Goal: Transaction & Acquisition: Download file/media

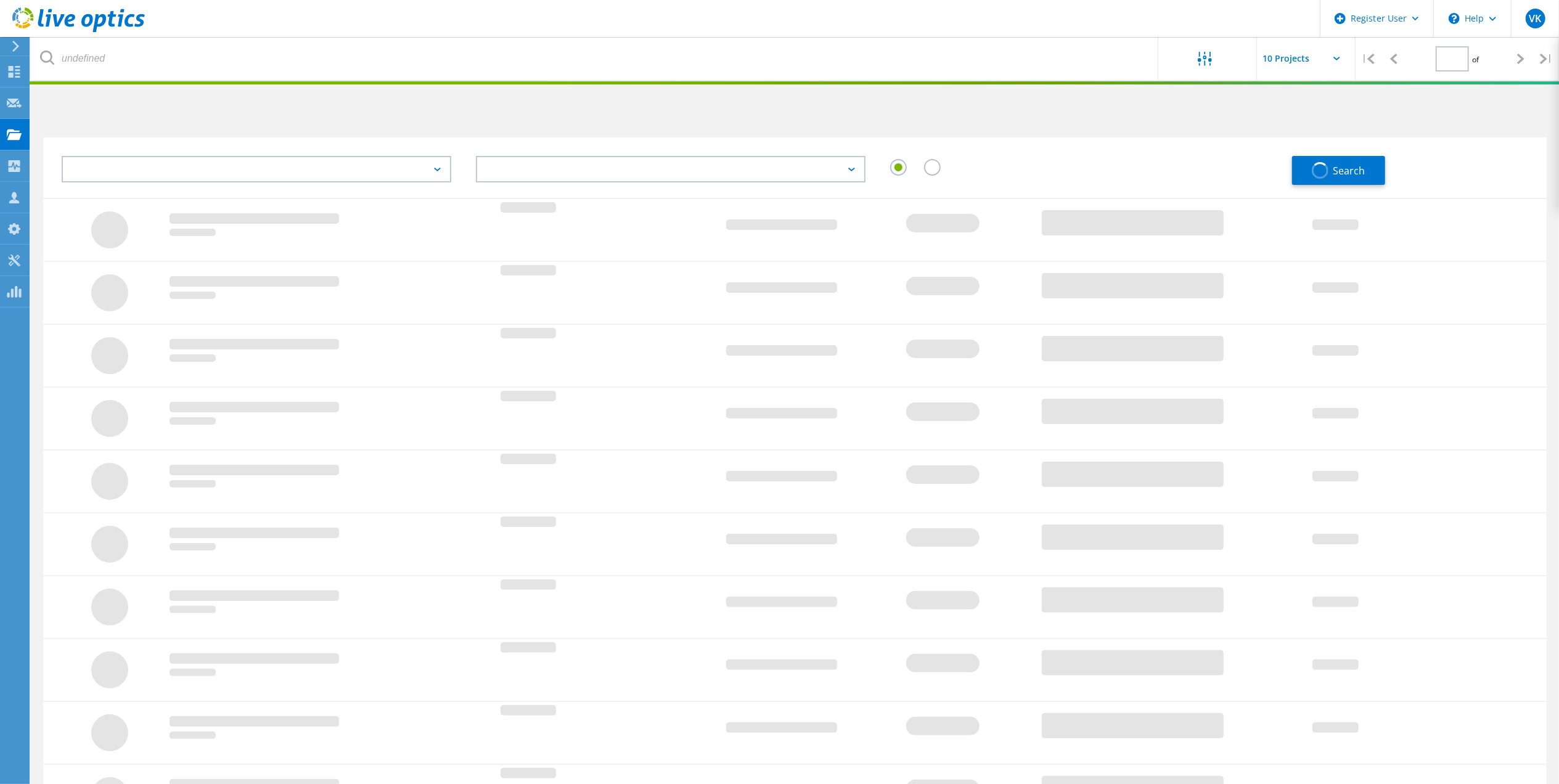
type input "1"
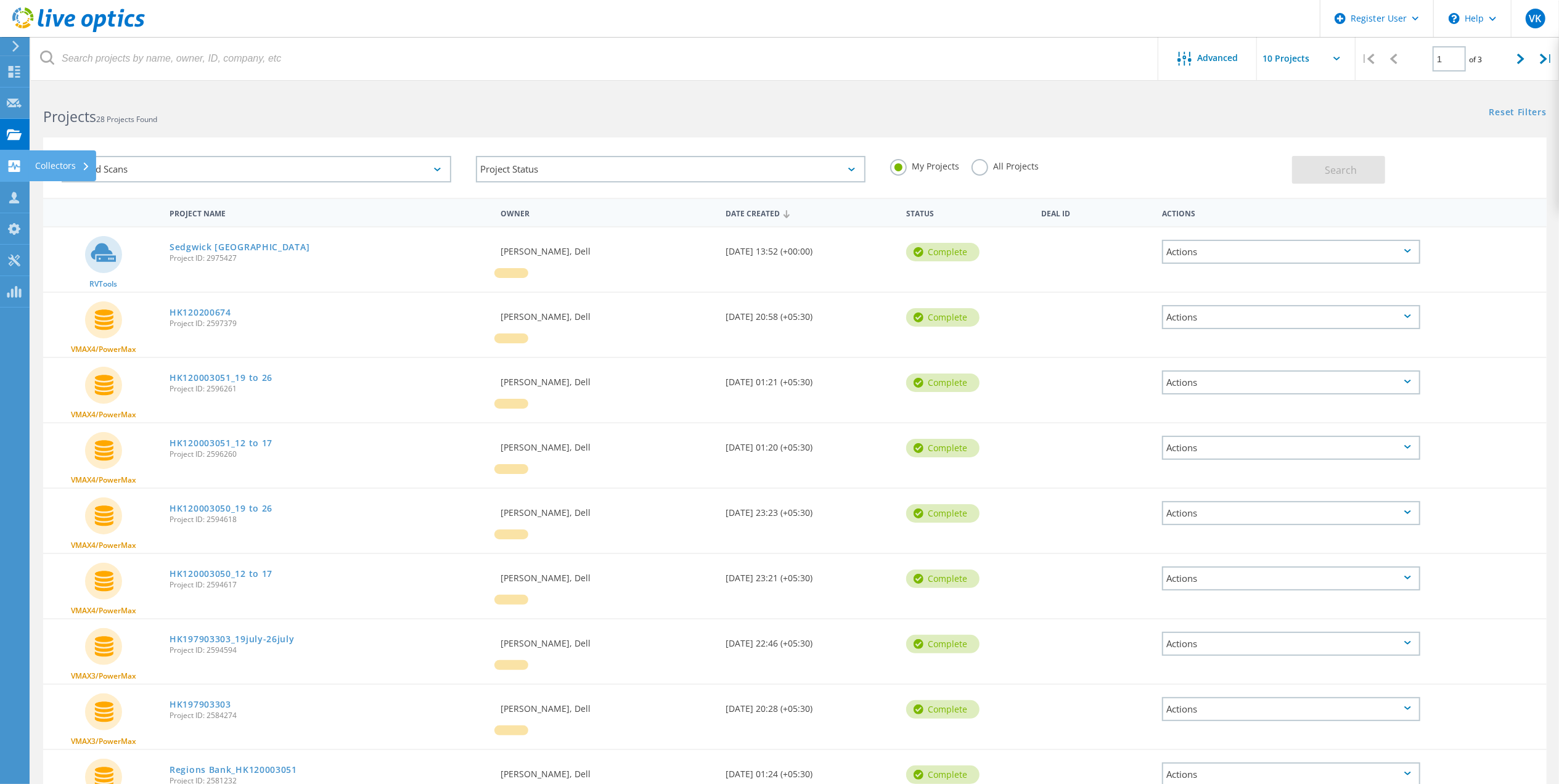
click at [78, 168] on div "Collectors" at bounding box center [63, 166] width 55 height 9
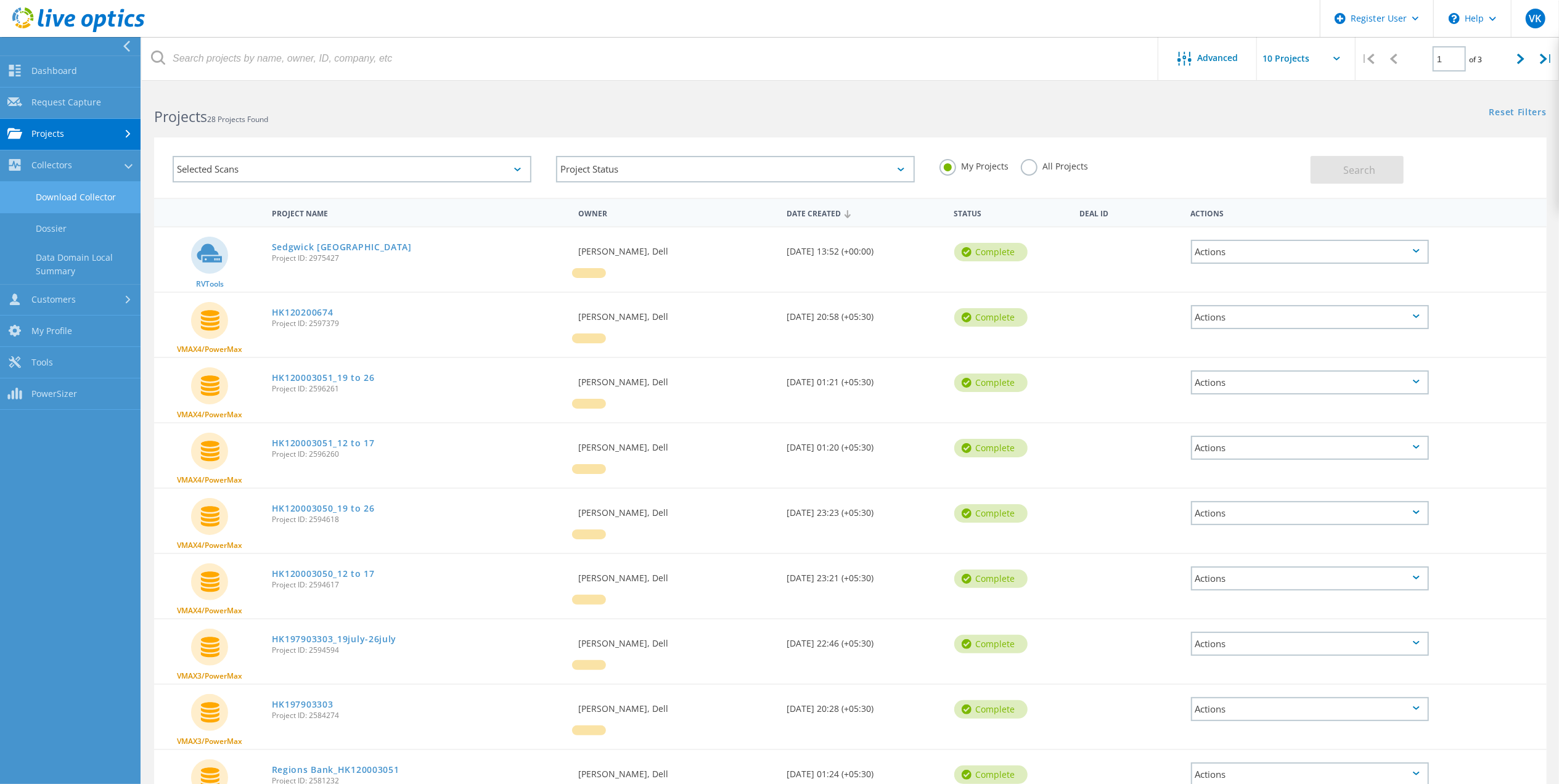
click at [70, 201] on link "Download Collector" at bounding box center [70, 198] width 141 height 32
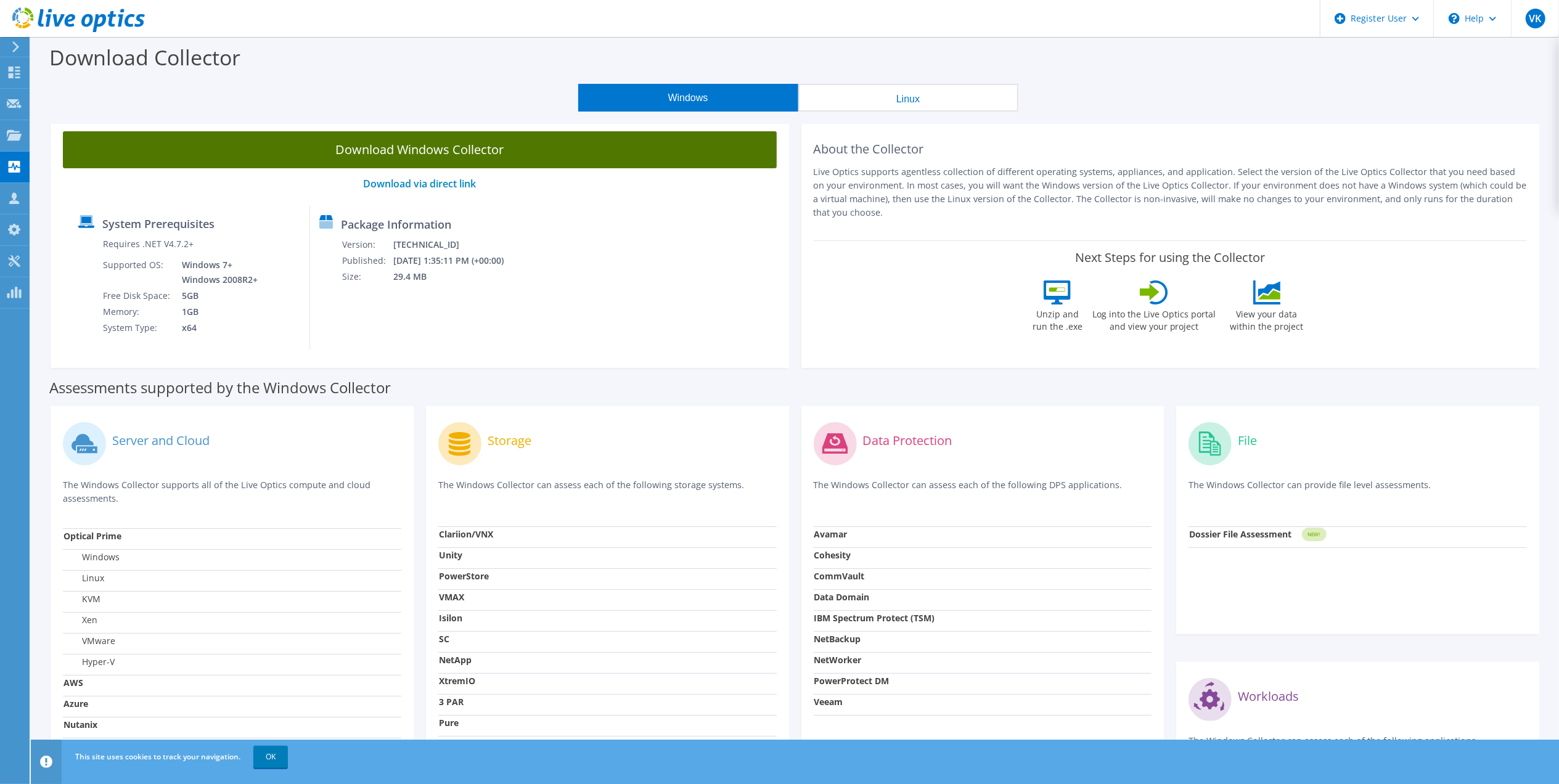
click at [435, 154] on link "Download Windows Collector" at bounding box center [419, 149] width 714 height 37
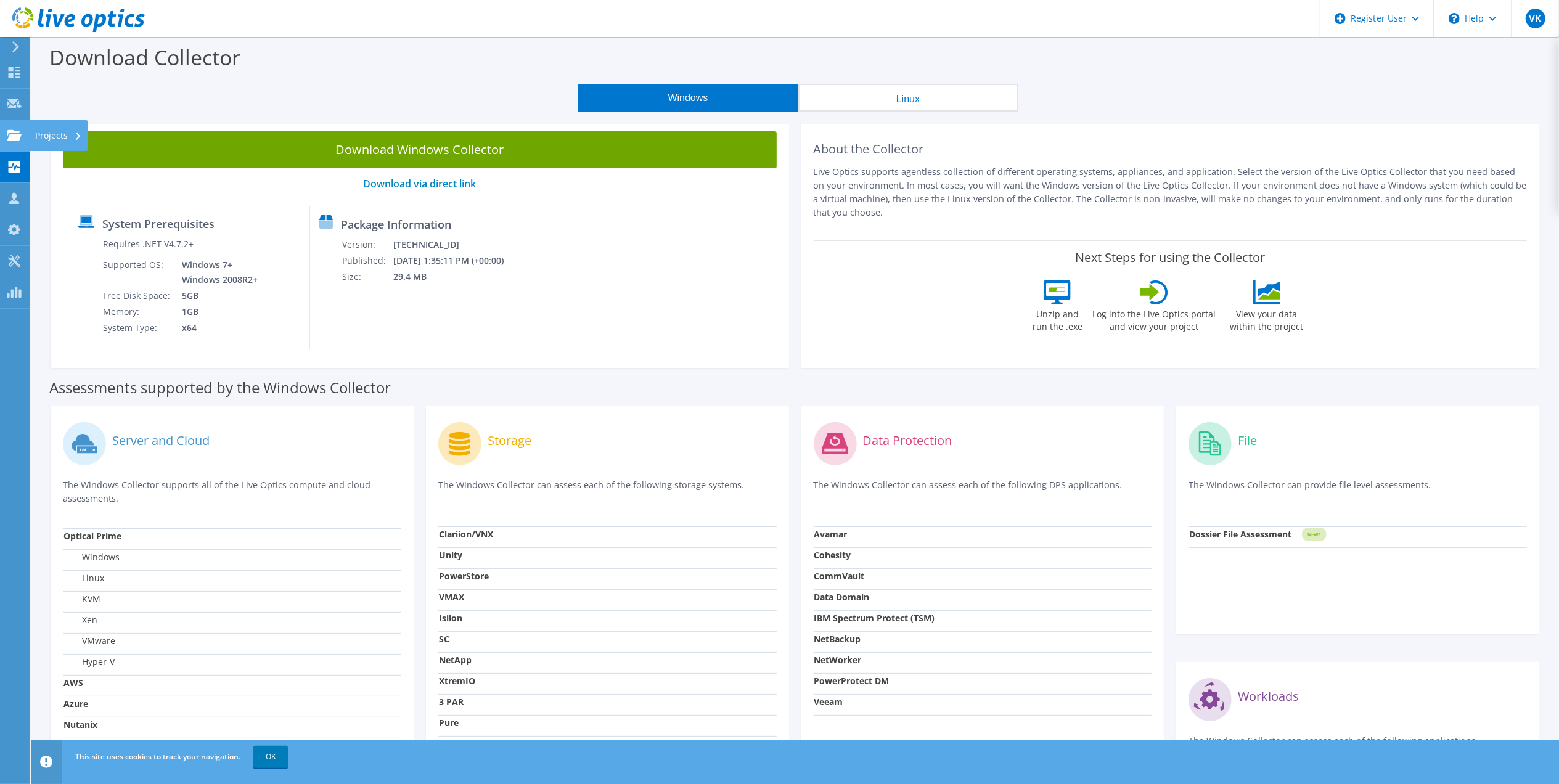
click at [29, 132] on div "Projects" at bounding box center [58, 135] width 59 height 31
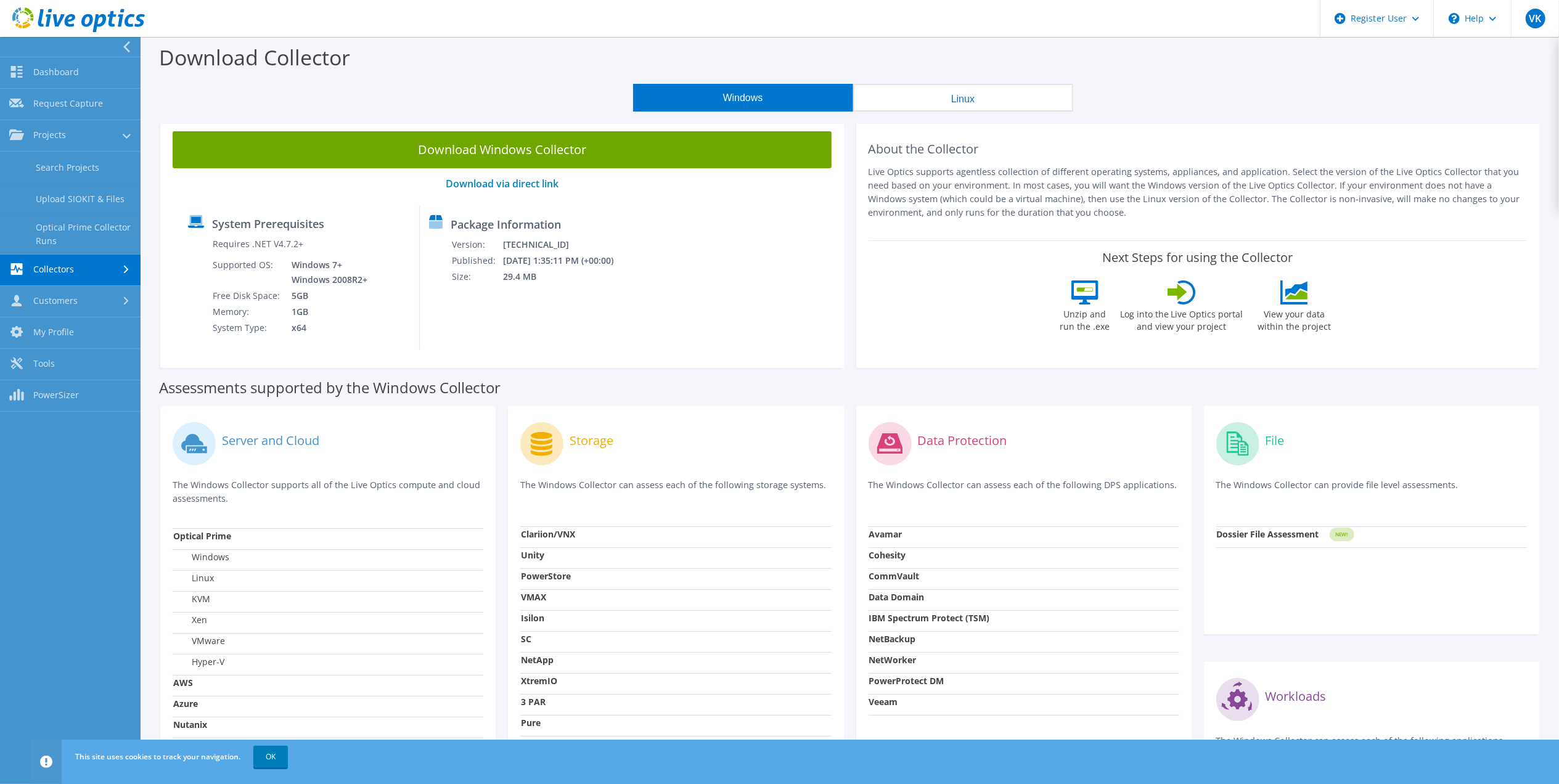
click at [90, 264] on link "Collectors" at bounding box center [70, 270] width 141 height 32
